Goal: Find specific page/section: Find specific page/section

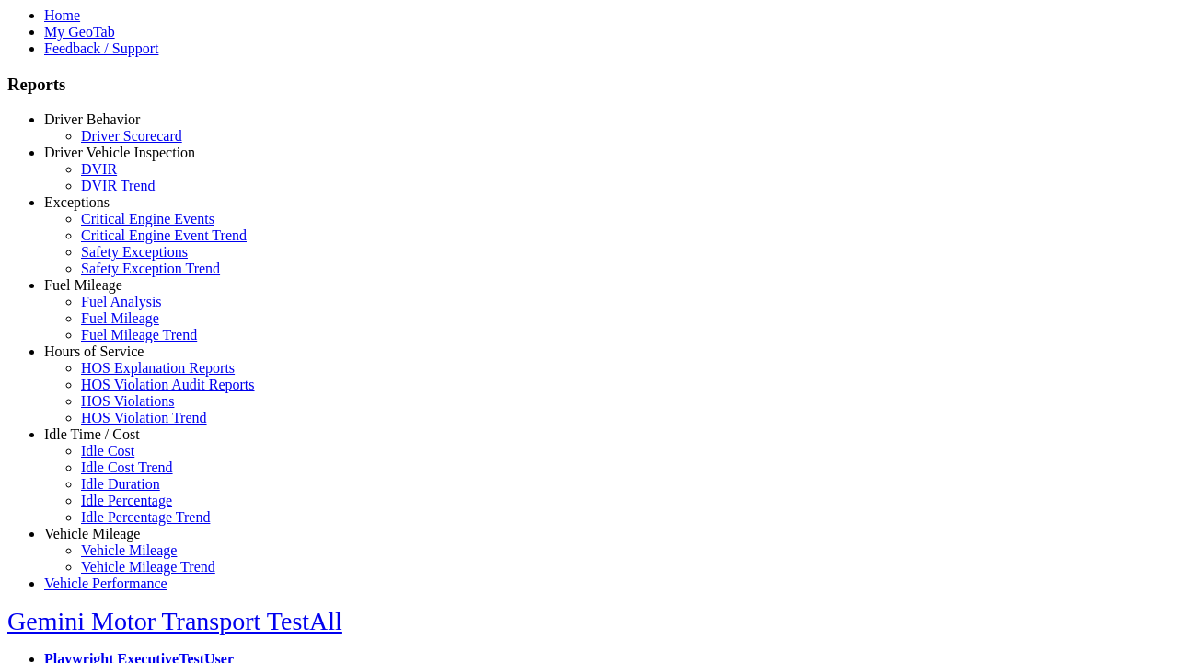
click at [106, 359] on link "Hours of Service" at bounding box center [93, 351] width 99 height 16
click at [120, 376] on link "HOS Explanation Reports" at bounding box center [158, 368] width 154 height 16
